Goal: Browse casually

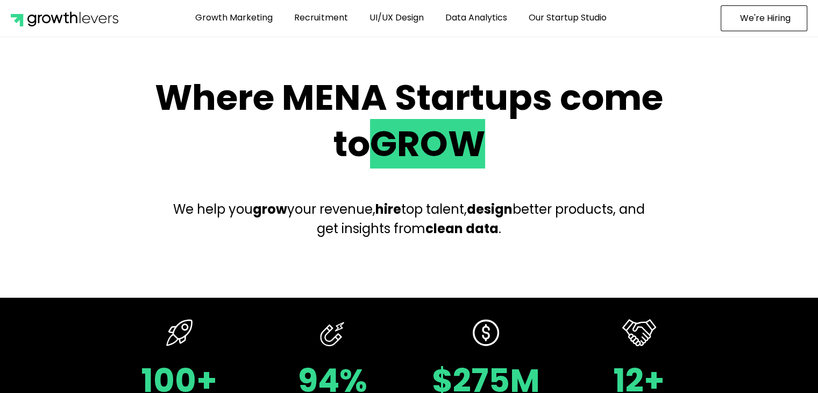
click at [332, 133] on h2 "Where MENA Startups come to GROW" at bounding box center [409, 121] width 532 height 93
click at [333, 132] on h2 "Where MENA Startups come to GROW" at bounding box center [409, 121] width 532 height 93
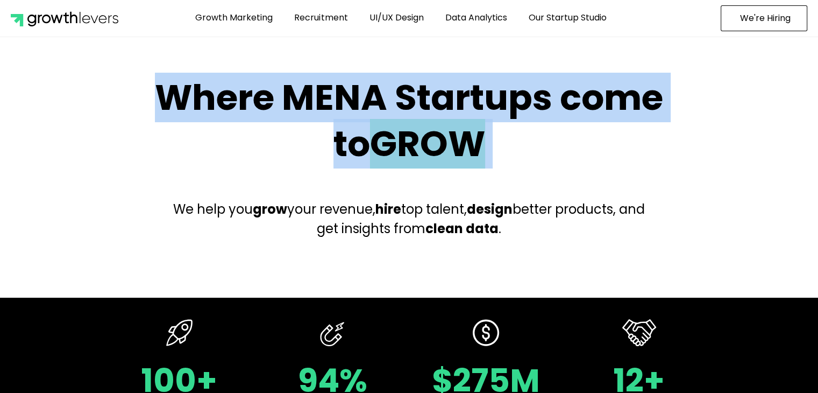
click at [333, 132] on h2 "Where MENA Startups come to GROW" at bounding box center [409, 121] width 532 height 93
click at [612, 133] on h2 "Where MENA Startups come to GROW" at bounding box center [409, 121] width 532 height 93
click at [560, 140] on h2 "Where MENA Startups come to GROW" at bounding box center [409, 121] width 532 height 93
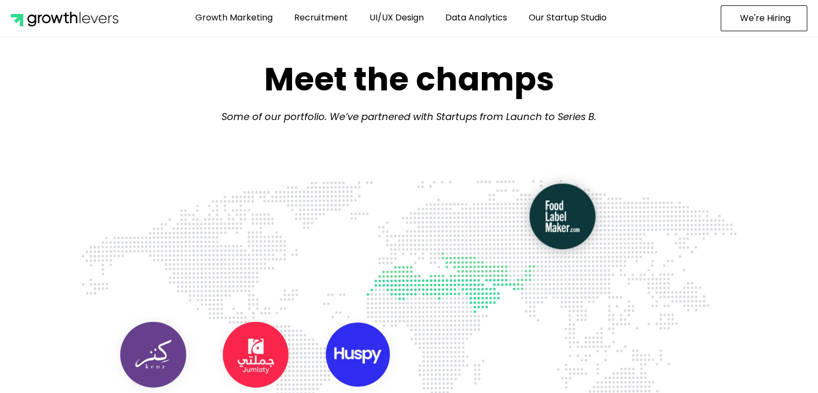
scroll to position [484, 0]
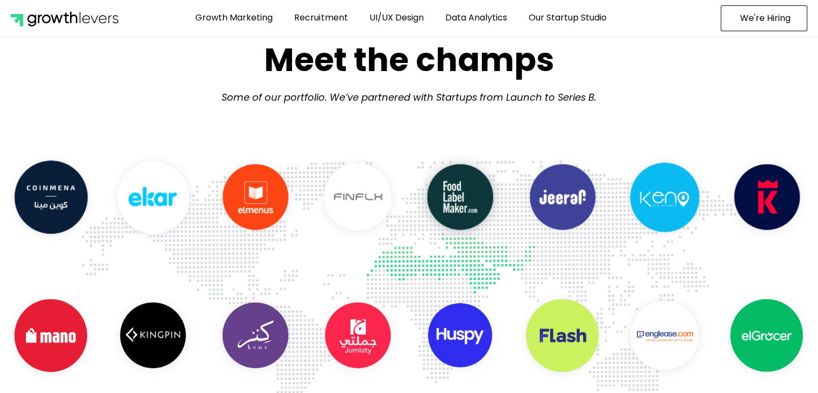
click at [307, 198] on img "10 / 29" at bounding box center [255, 198] width 102 height 102
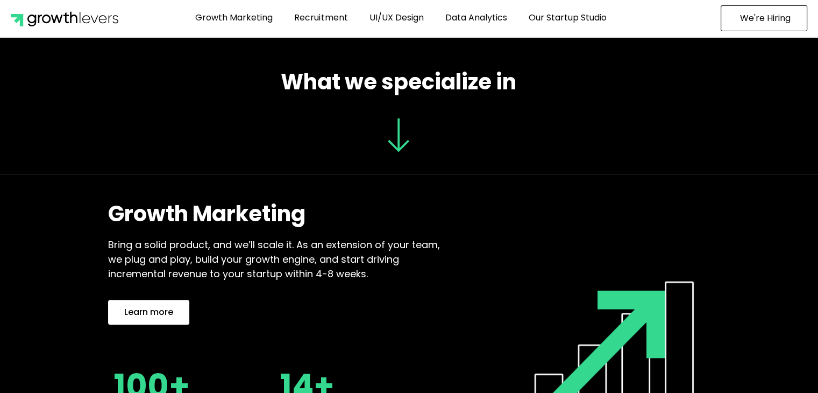
scroll to position [1022, 0]
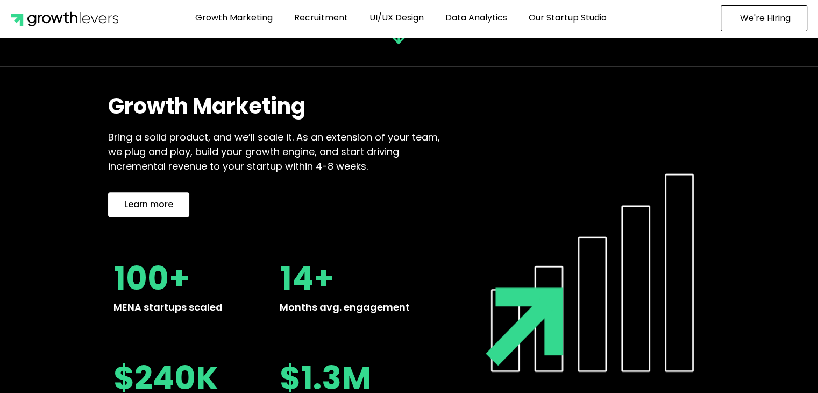
drag, startPoint x: 564, startPoint y: 211, endPoint x: 535, endPoint y: 197, distance: 31.7
click at [515, 184] on icon at bounding box center [596, 258] width 226 height 226
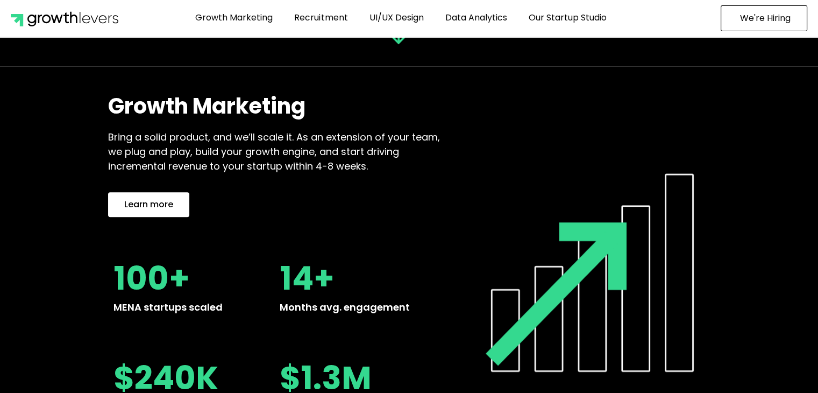
drag, startPoint x: 605, startPoint y: 235, endPoint x: 522, endPoint y: 204, distance: 88.8
click at [522, 204] on icon at bounding box center [596, 258] width 226 height 226
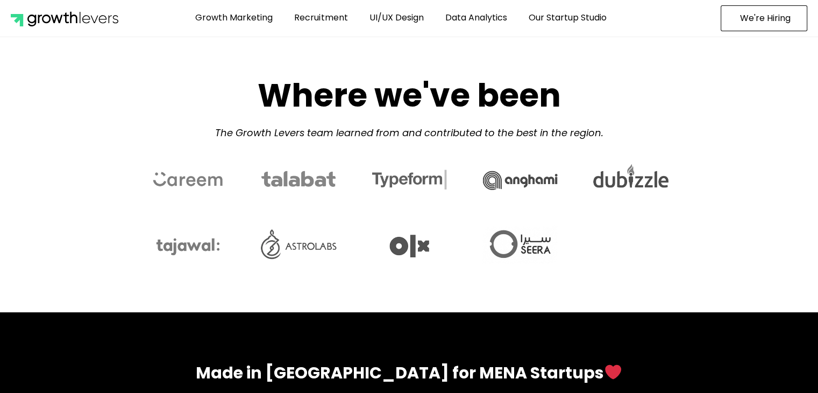
scroll to position [4775, 0]
